Goal: Information Seeking & Learning: Learn about a topic

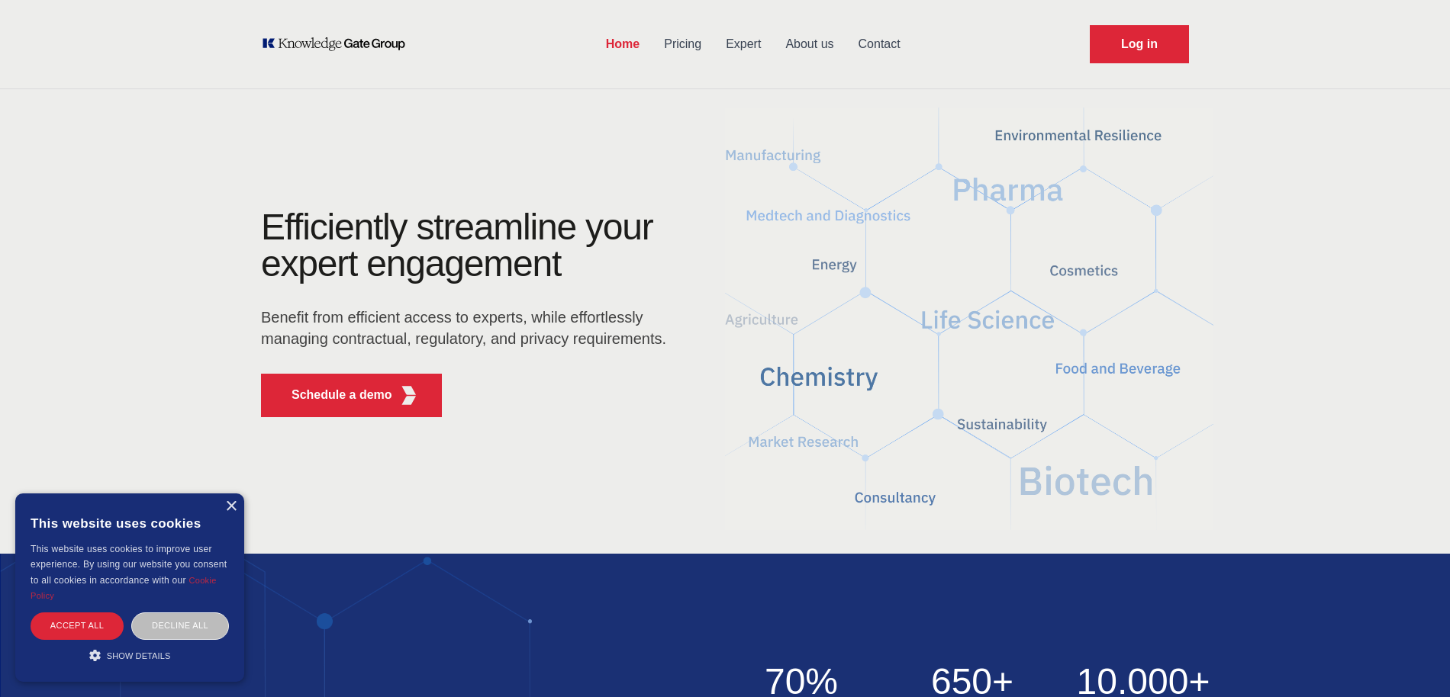
click at [700, 45] on link "Pricing" at bounding box center [683, 44] width 62 height 40
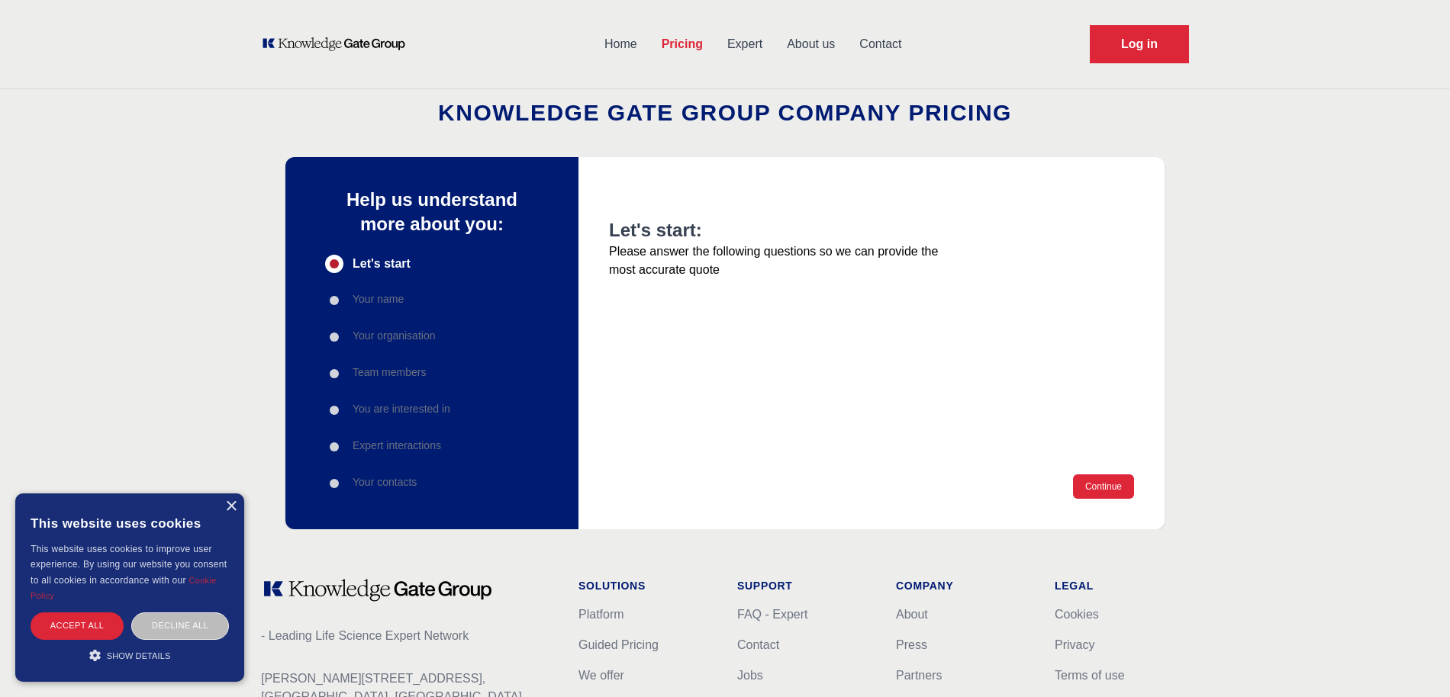
click at [323, 37] on icon "KOL Knowledge Platform: Talk to Key External Experts (KEE)" at bounding box center [334, 44] width 146 height 15
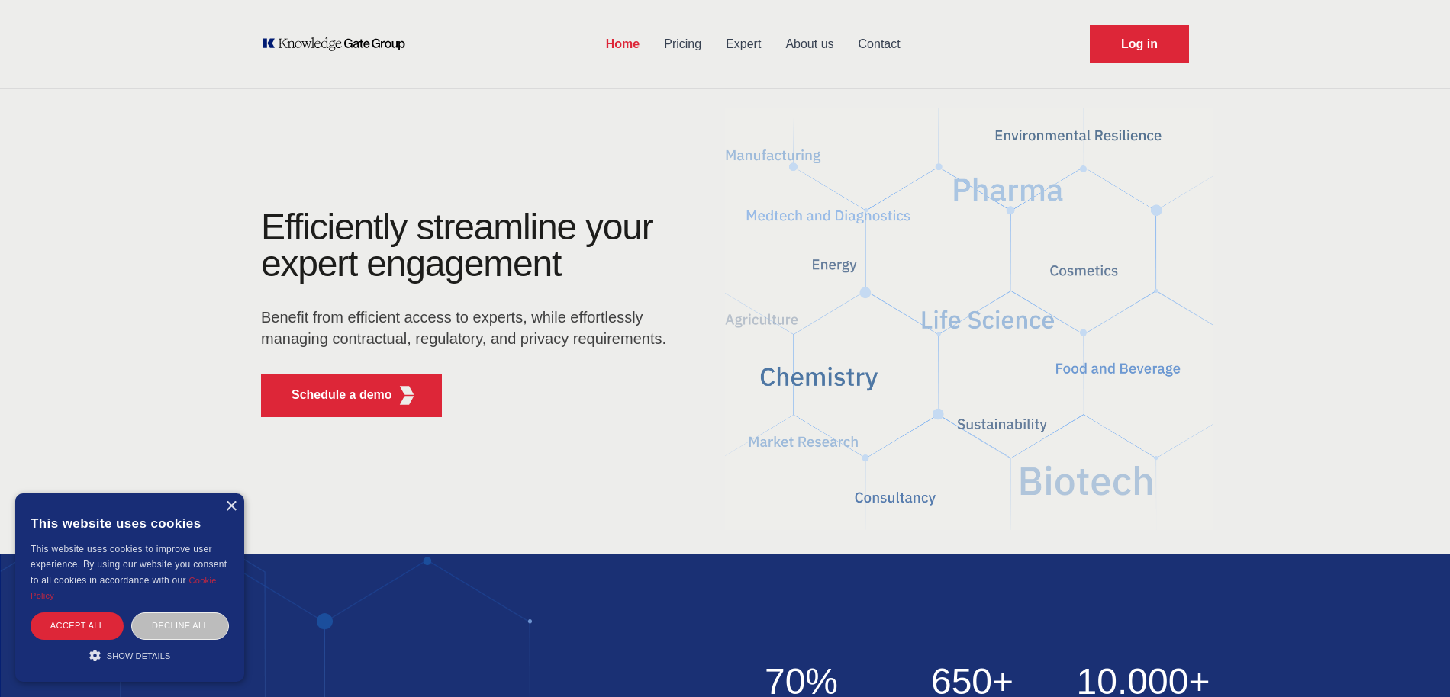
click at [761, 48] on link "Expert" at bounding box center [743, 44] width 60 height 40
